Goal: Information Seeking & Learning: Learn about a topic

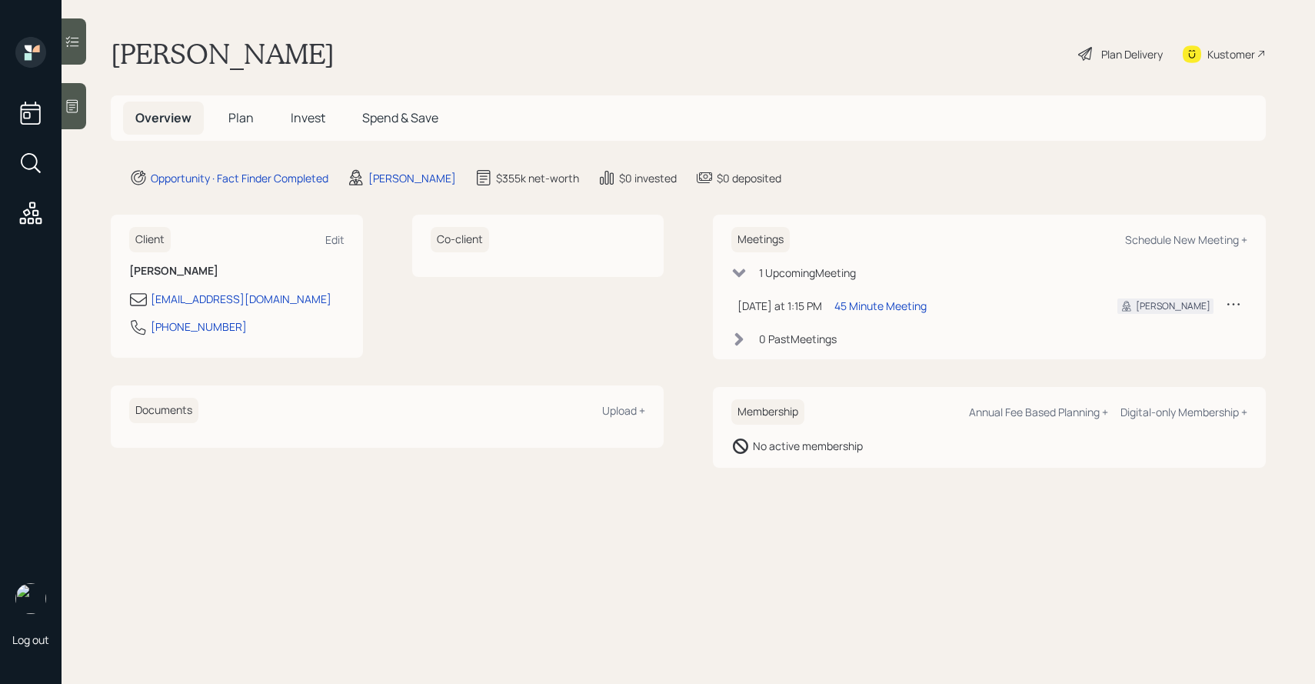
click at [1128, 55] on div "Plan Delivery" at bounding box center [1133, 54] width 62 height 16
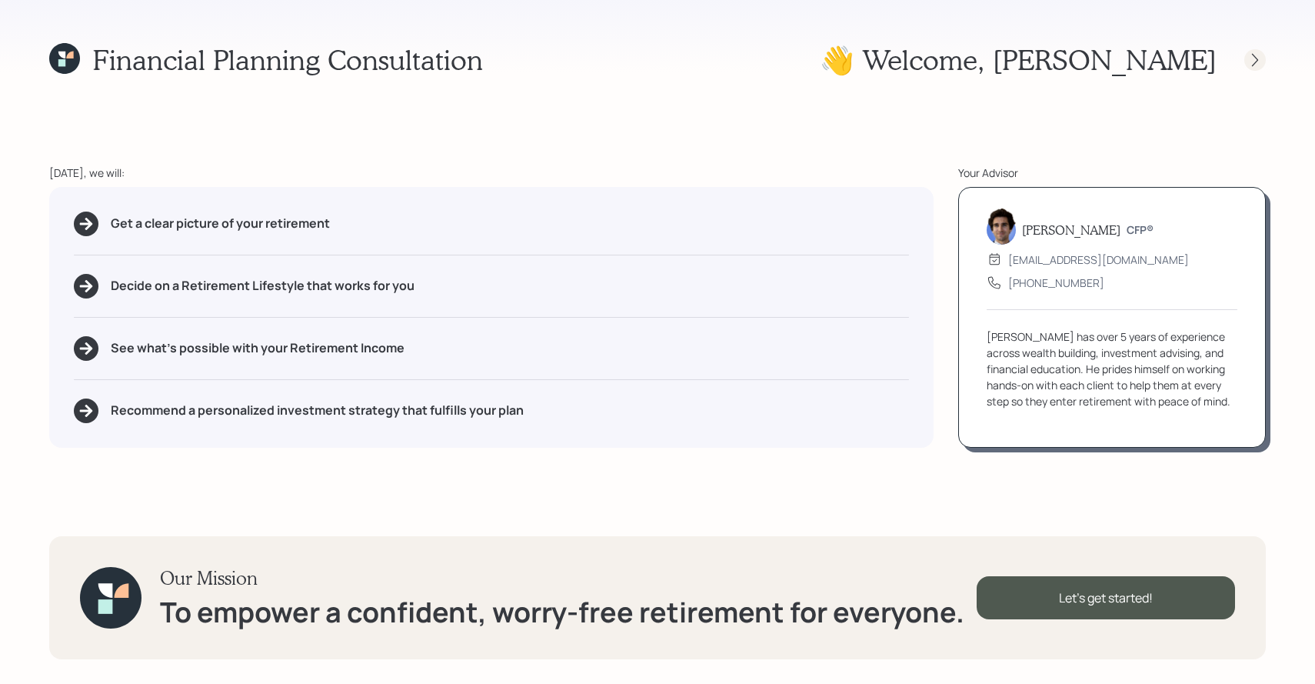
click at [1250, 56] on icon at bounding box center [1255, 59] width 15 height 15
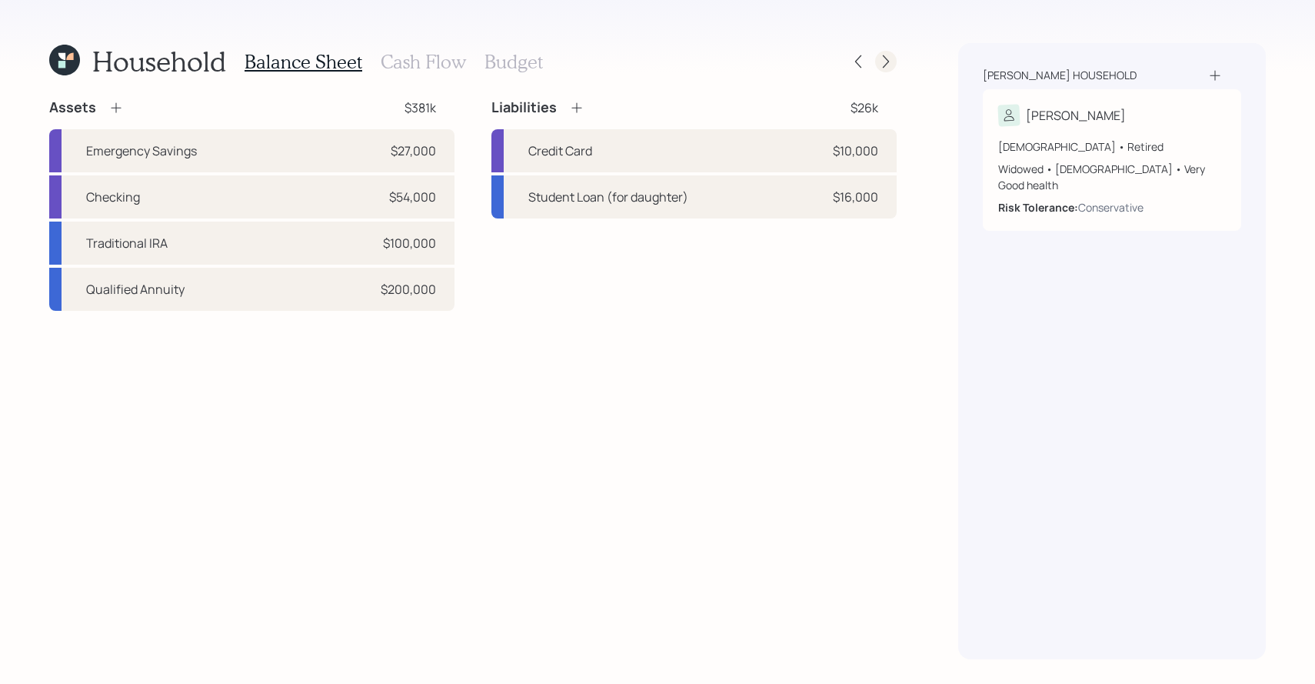
click at [883, 62] on icon at bounding box center [885, 61] width 15 height 15
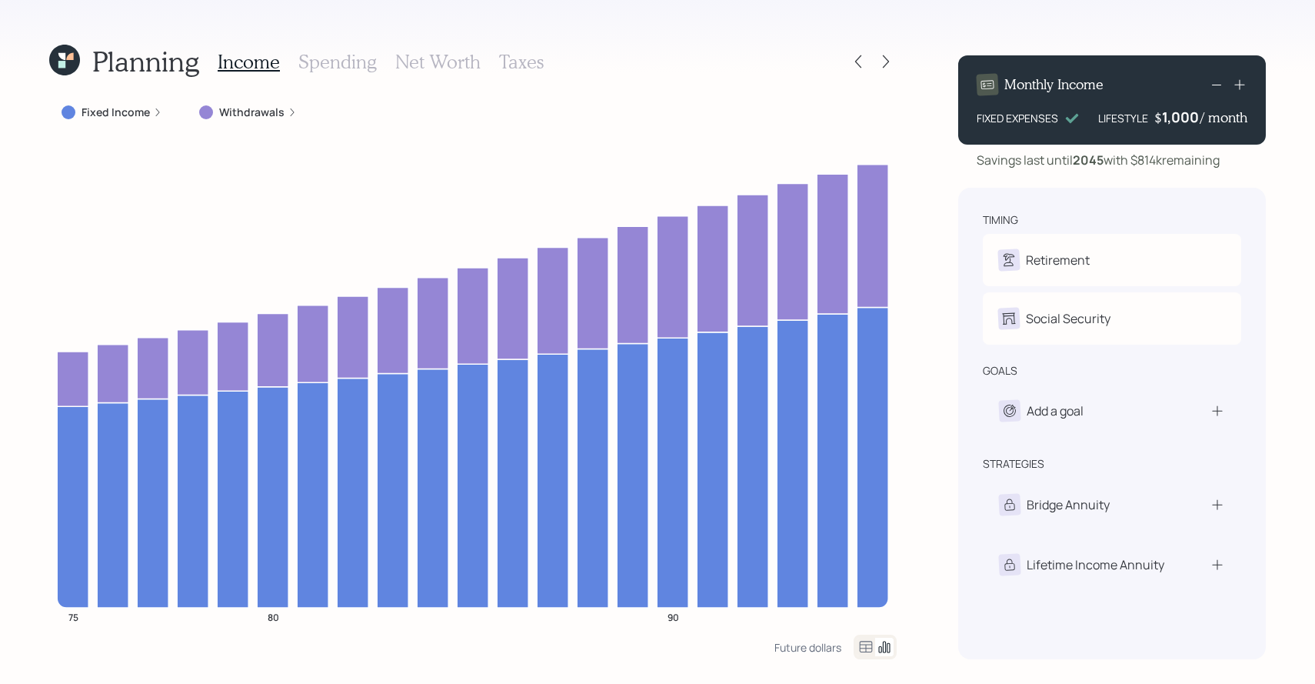
click at [231, 122] on div "Withdrawals" at bounding box center [248, 112] width 122 height 28
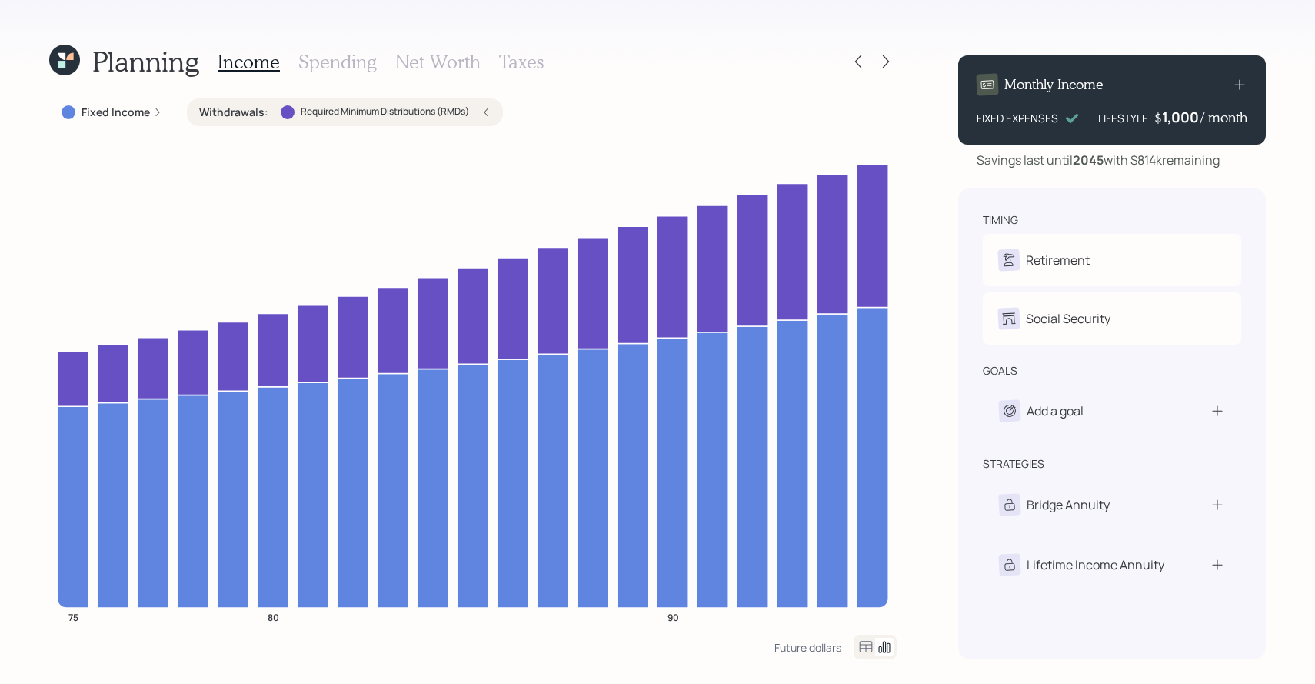
click at [316, 111] on label "Required Minimum Distributions (RMDs)" at bounding box center [385, 111] width 168 height 13
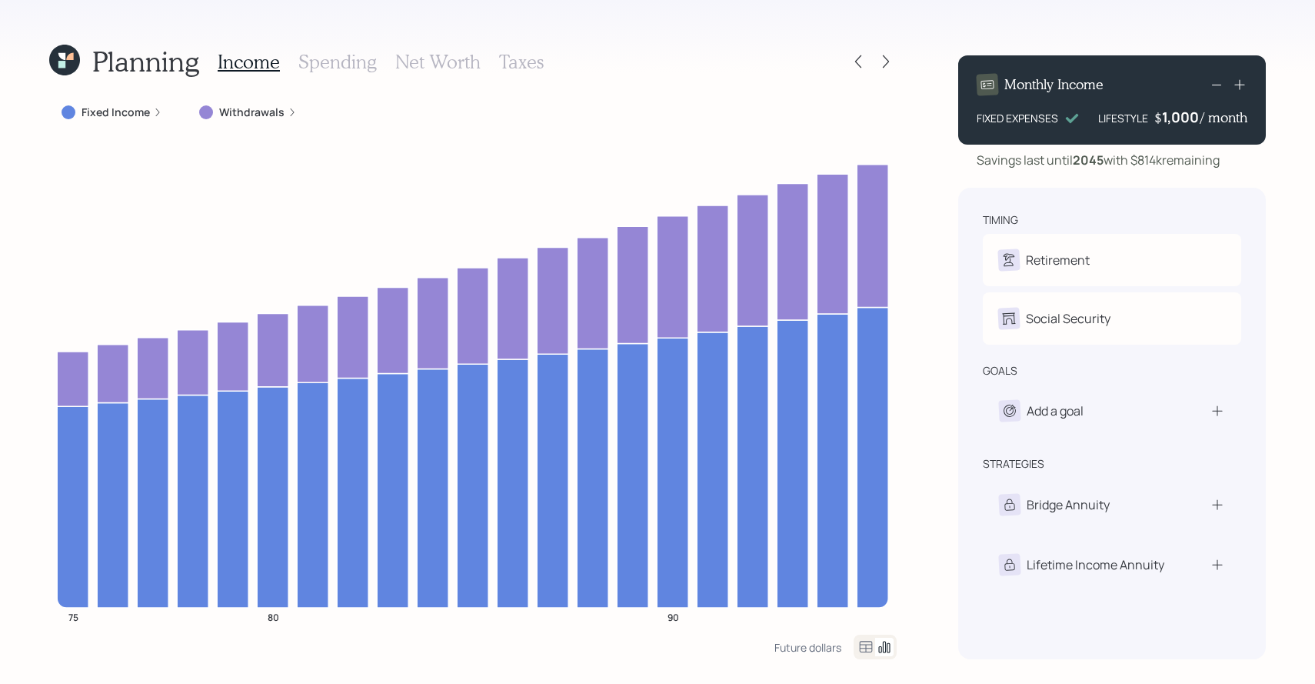
click at [332, 66] on h3 "Spending" at bounding box center [337, 62] width 78 height 22
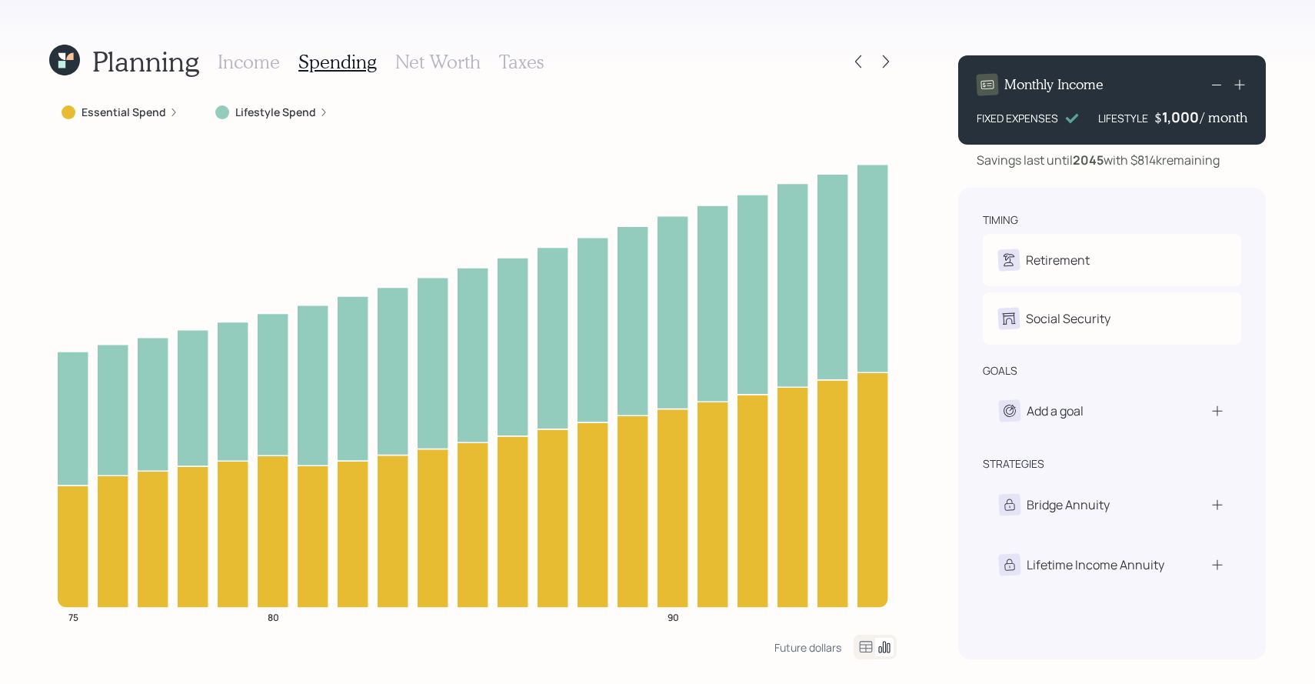
click at [396, 60] on h3 "Net Worth" at bounding box center [437, 62] width 85 height 22
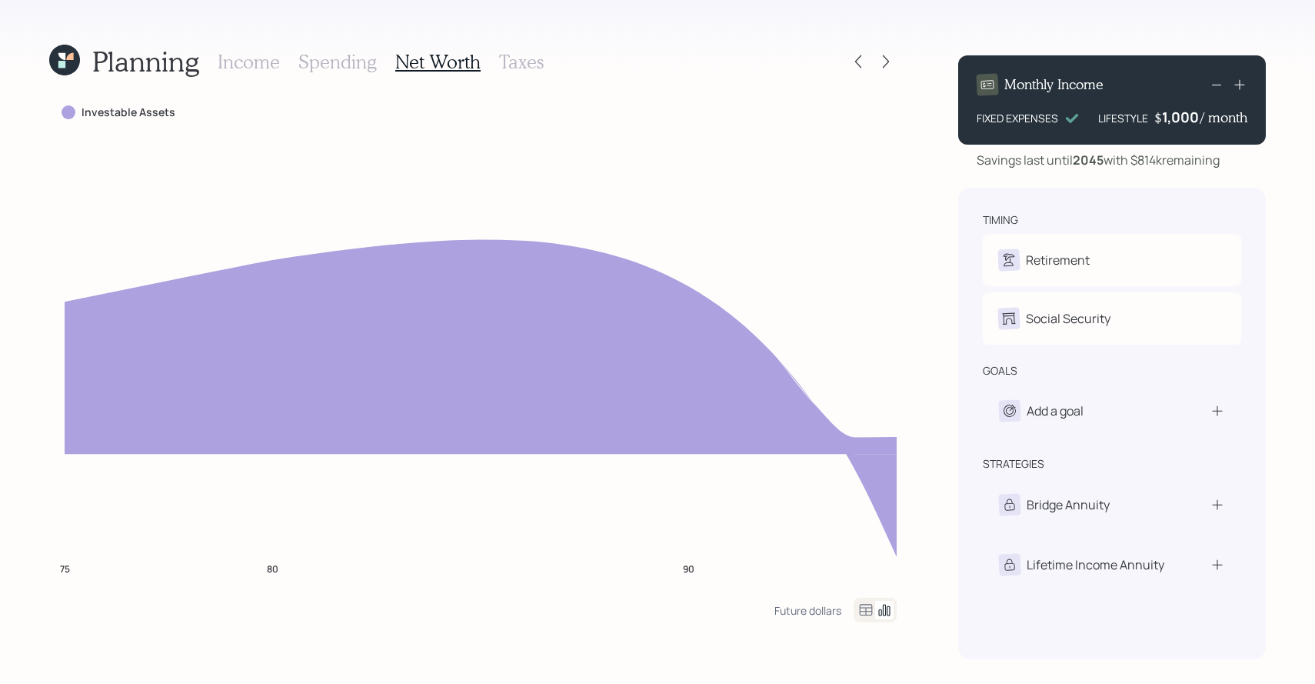
click at [340, 67] on h3 "Spending" at bounding box center [337, 62] width 78 height 22
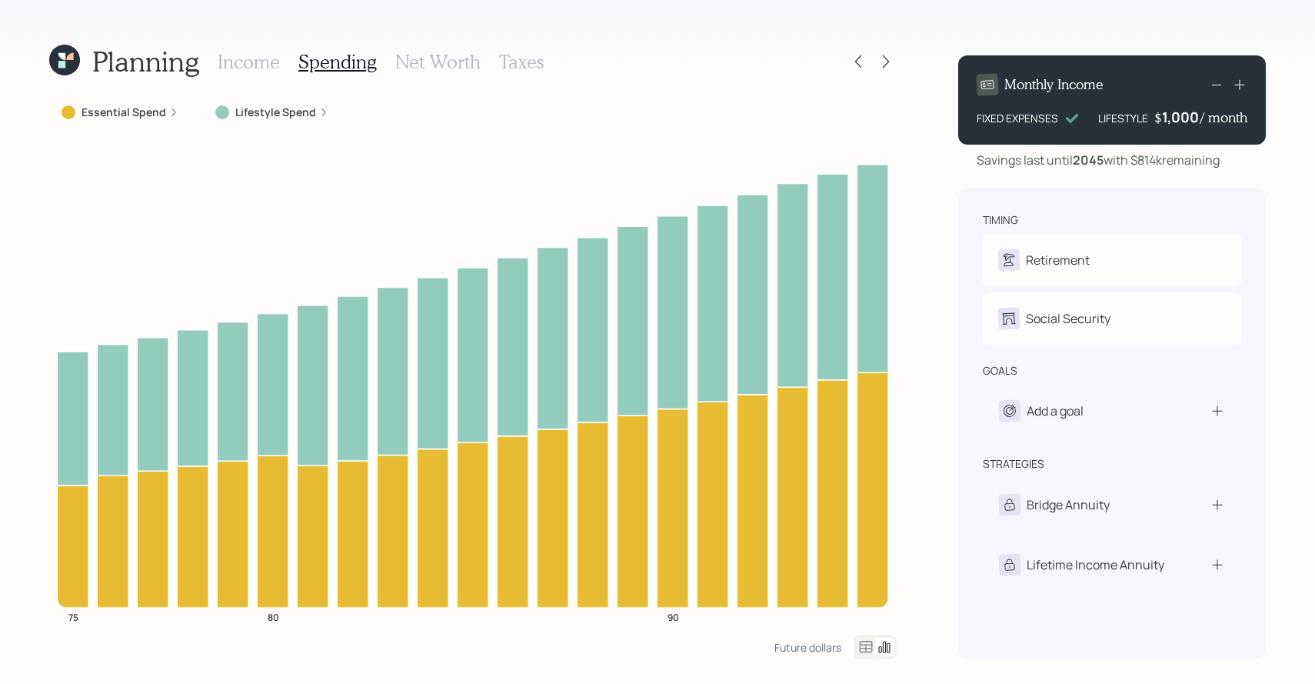
click at [246, 69] on h3 "Income" at bounding box center [249, 62] width 62 height 22
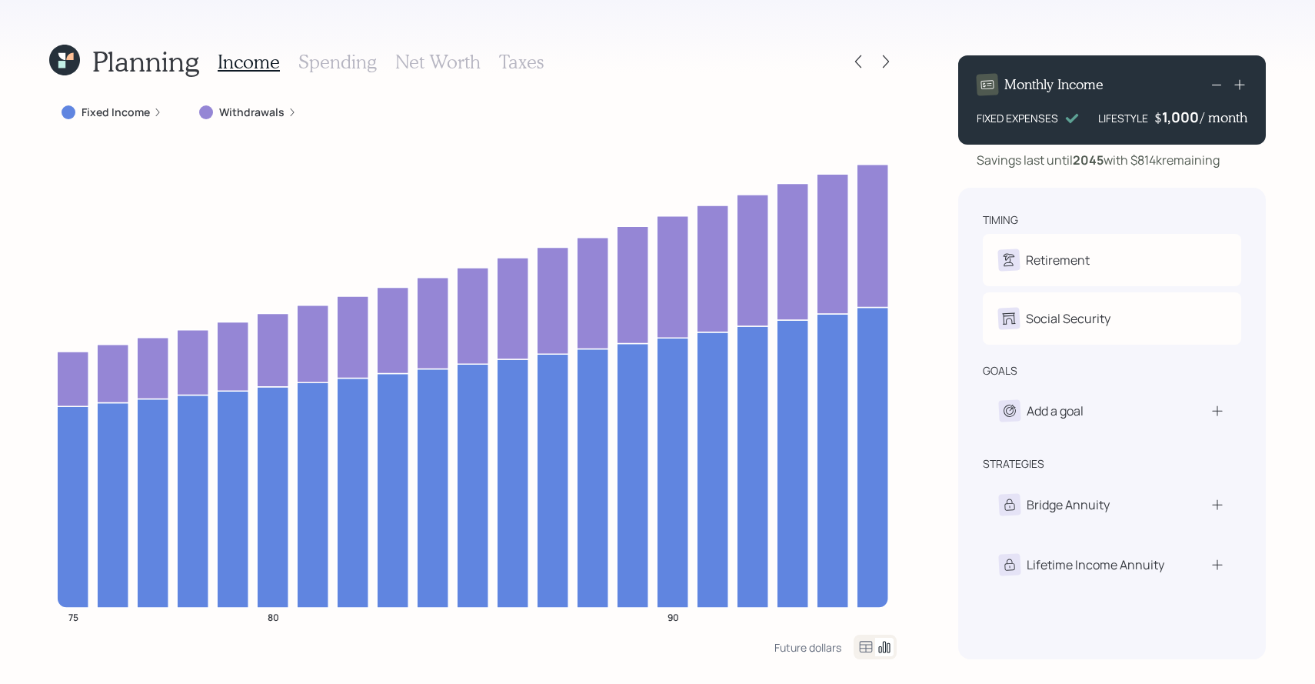
click at [306, 67] on h3 "Spending" at bounding box center [337, 62] width 78 height 22
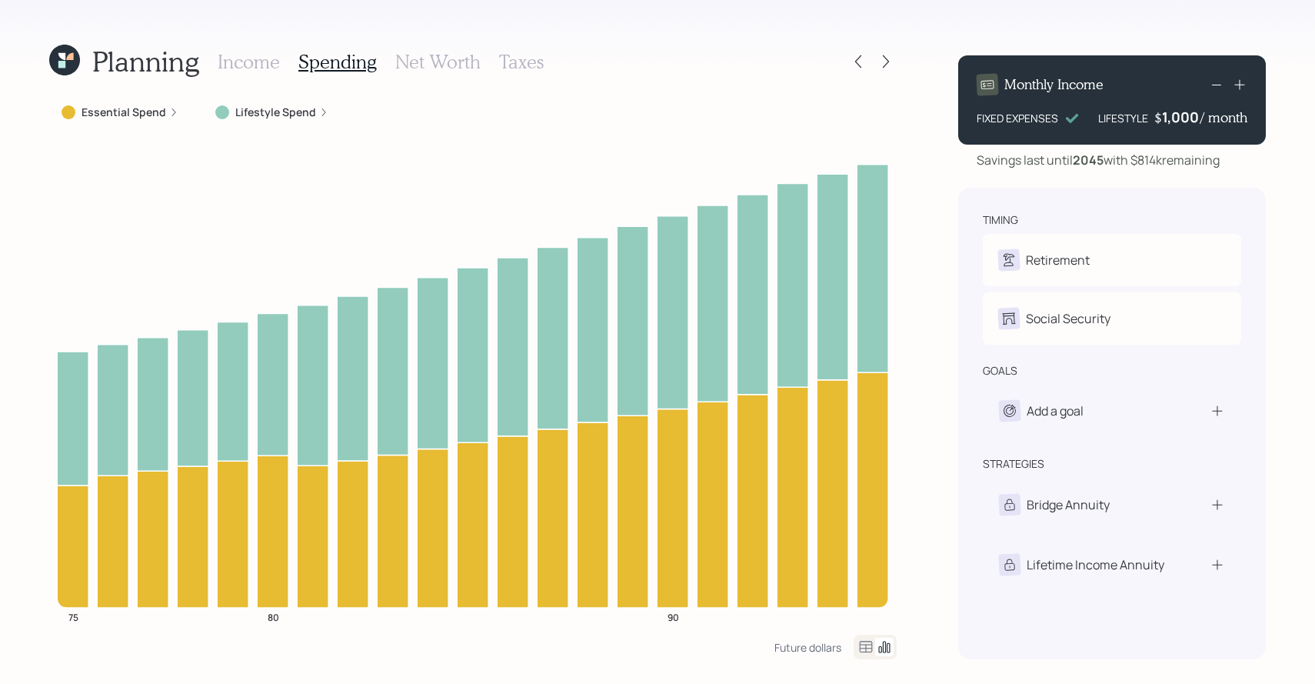
click at [259, 113] on label "Lifestyle Spend" at bounding box center [275, 112] width 81 height 15
